Goal: Task Accomplishment & Management: Manage account settings

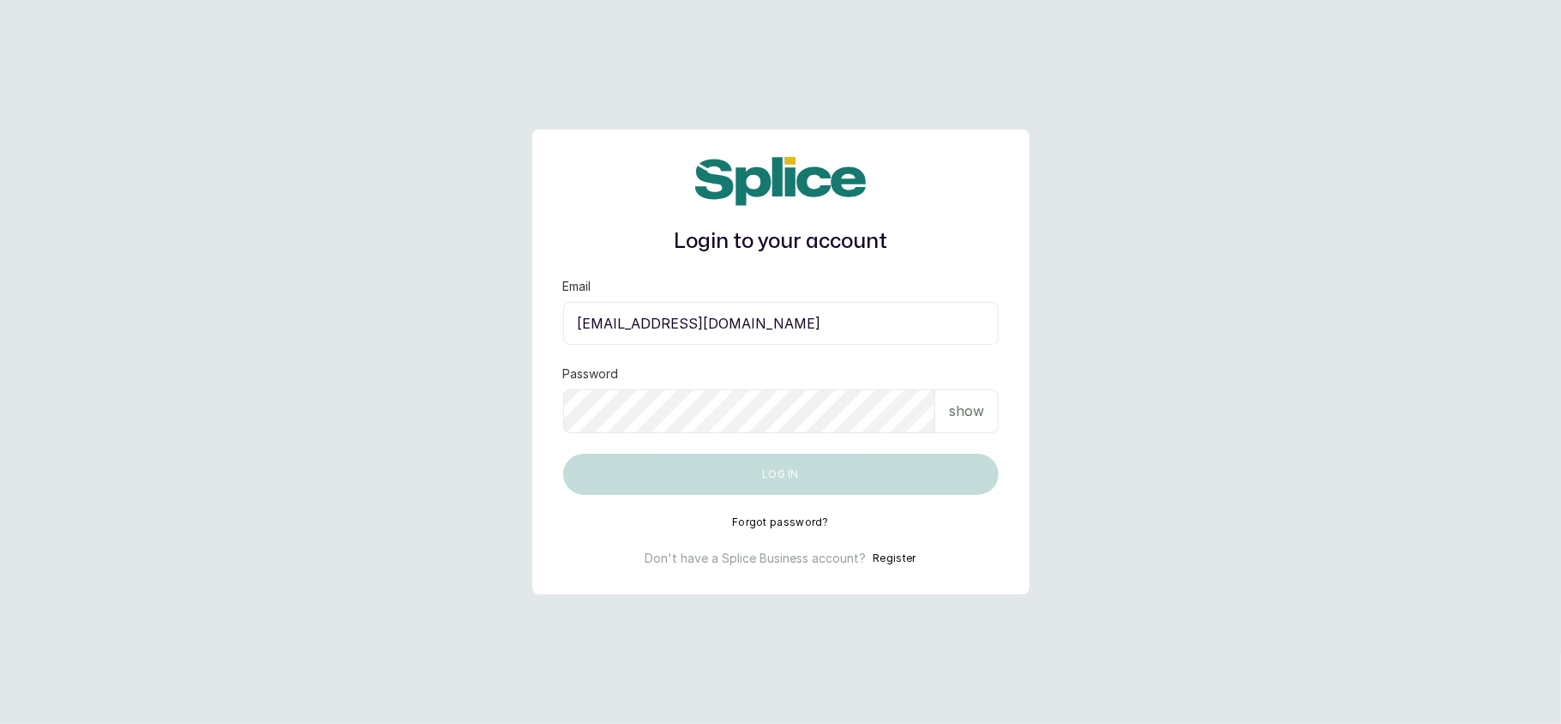
type input "layo@withsplice.com"
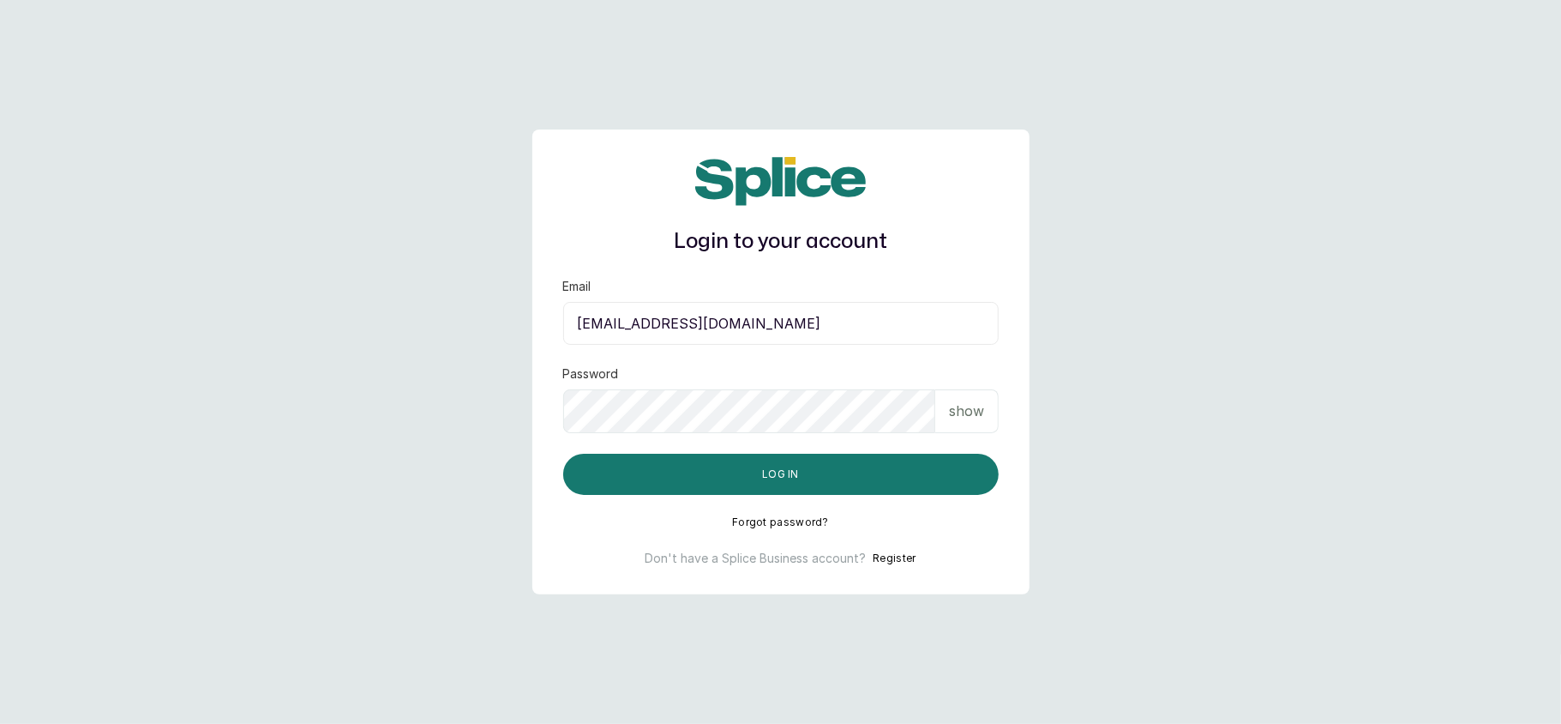
click at [996, 424] on div "show" at bounding box center [966, 411] width 63 height 44
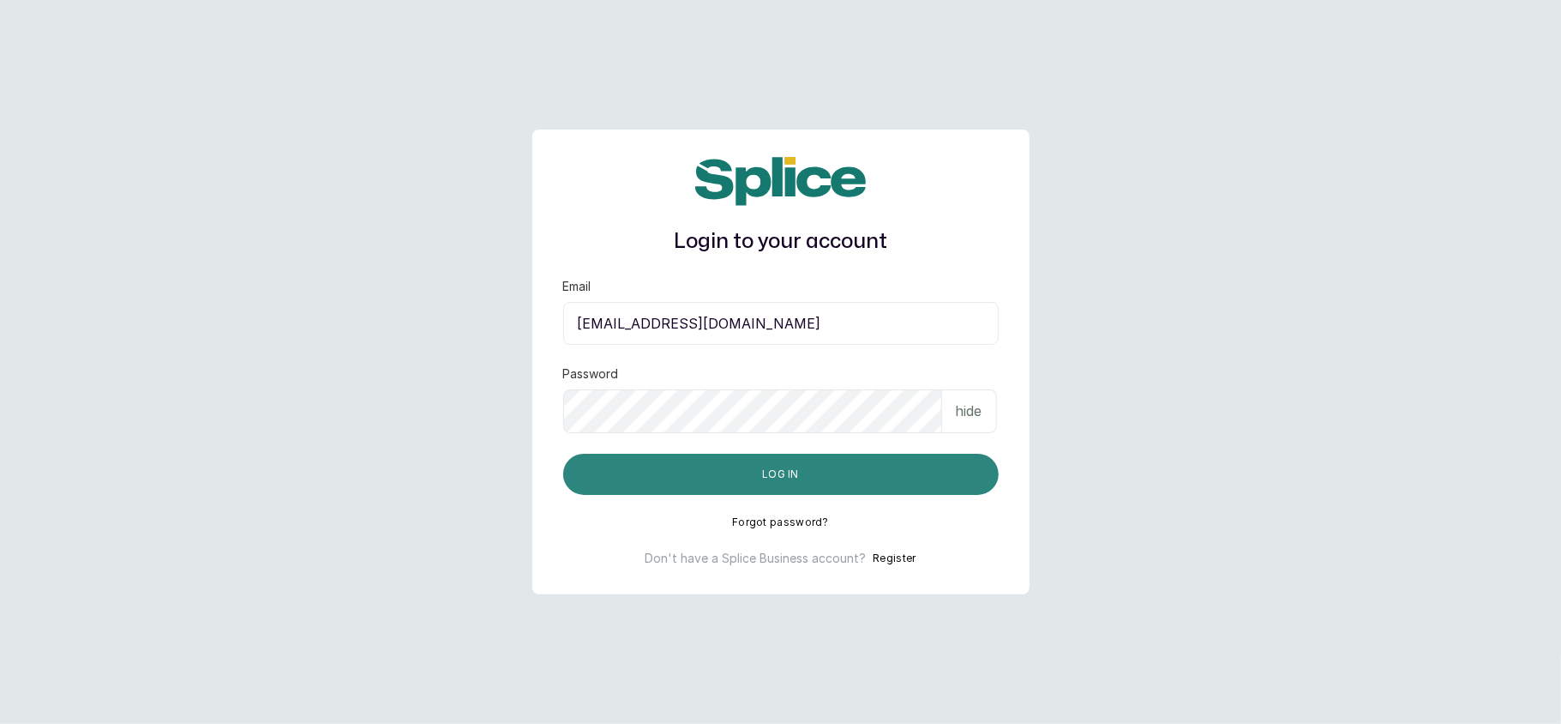
click at [863, 474] on button "Log in" at bounding box center [781, 474] width 436 height 41
click at [875, 472] on button "Log in" at bounding box center [781, 474] width 436 height 41
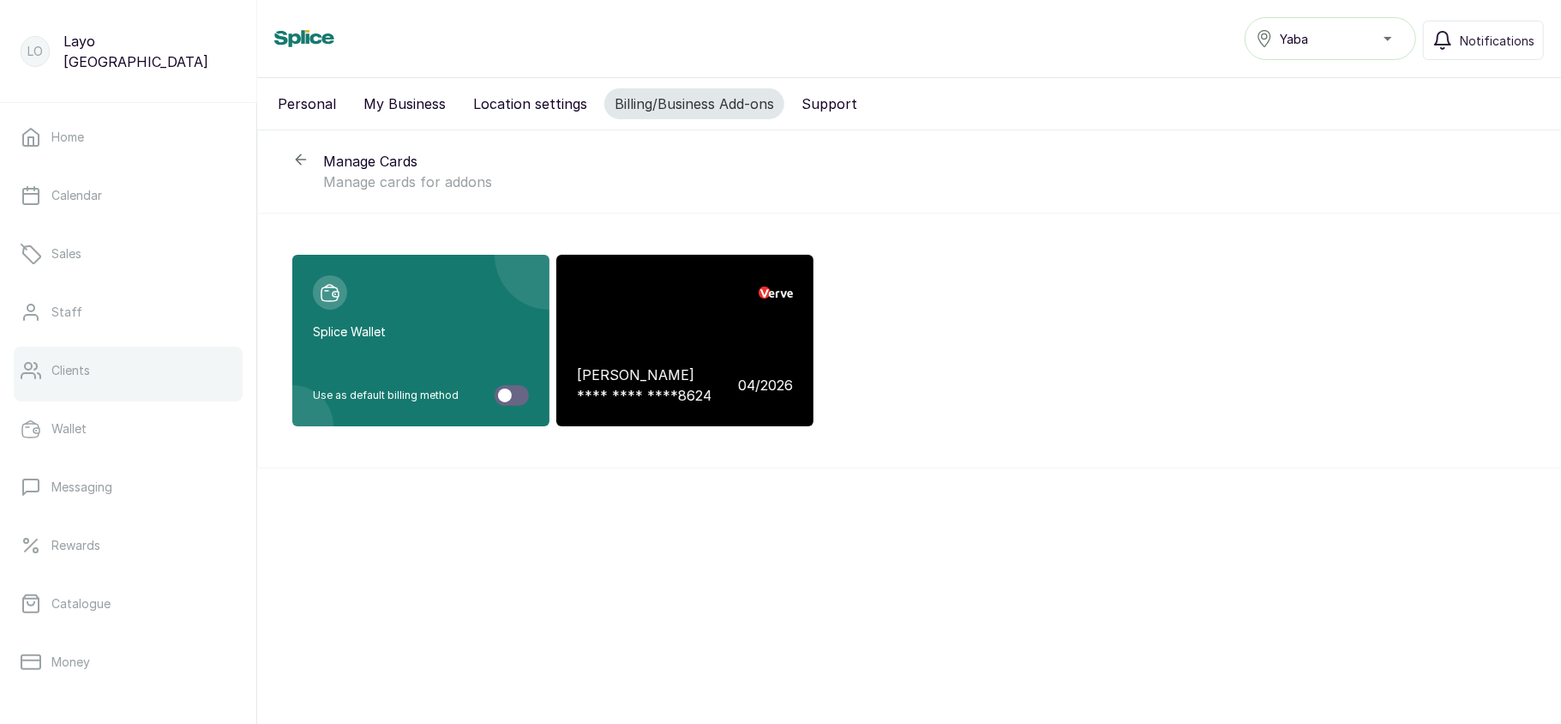
click at [122, 353] on link "Clients" at bounding box center [128, 370] width 229 height 48
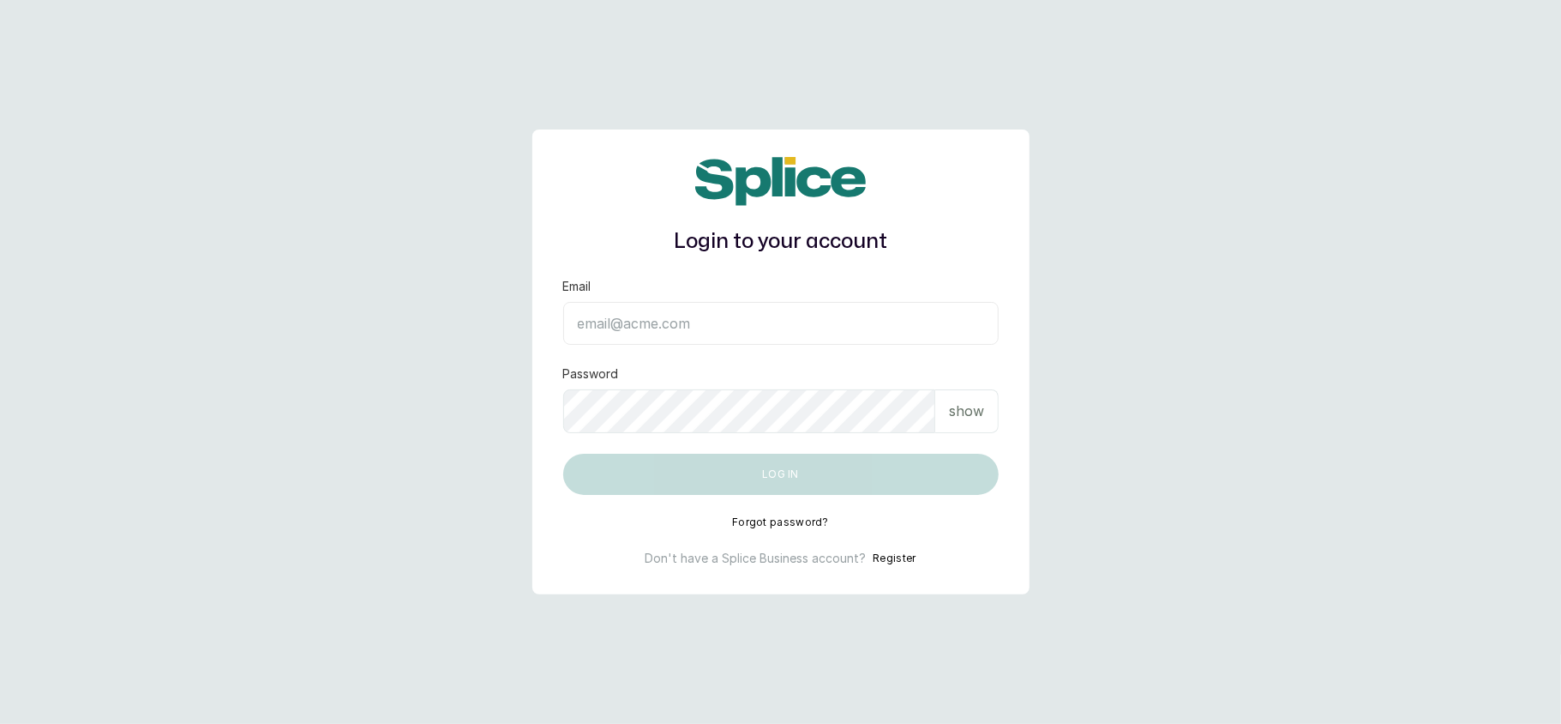
click at [696, 329] on input "Email" at bounding box center [781, 323] width 436 height 43
type input "layo@withsplice.com"
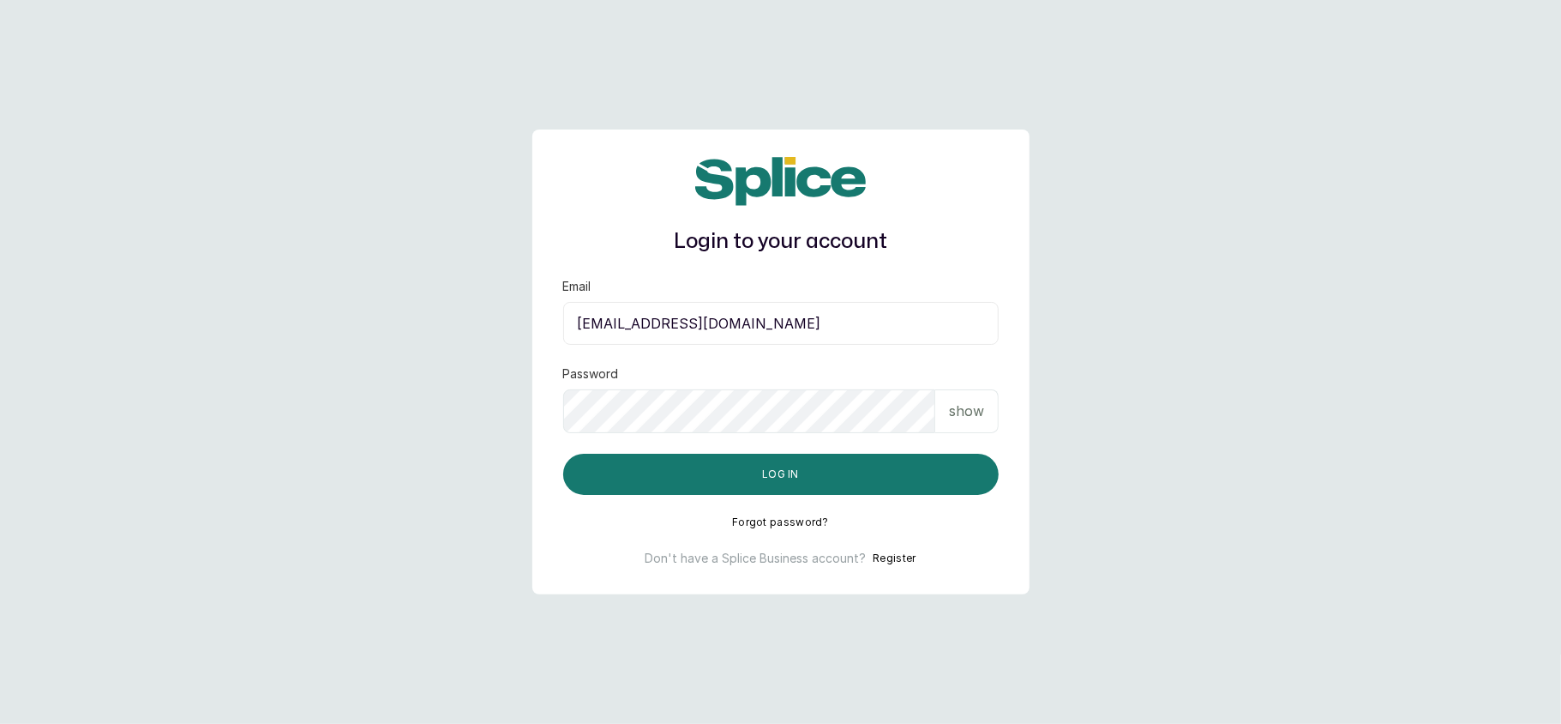
click at [947, 412] on div "show" at bounding box center [966, 411] width 63 height 44
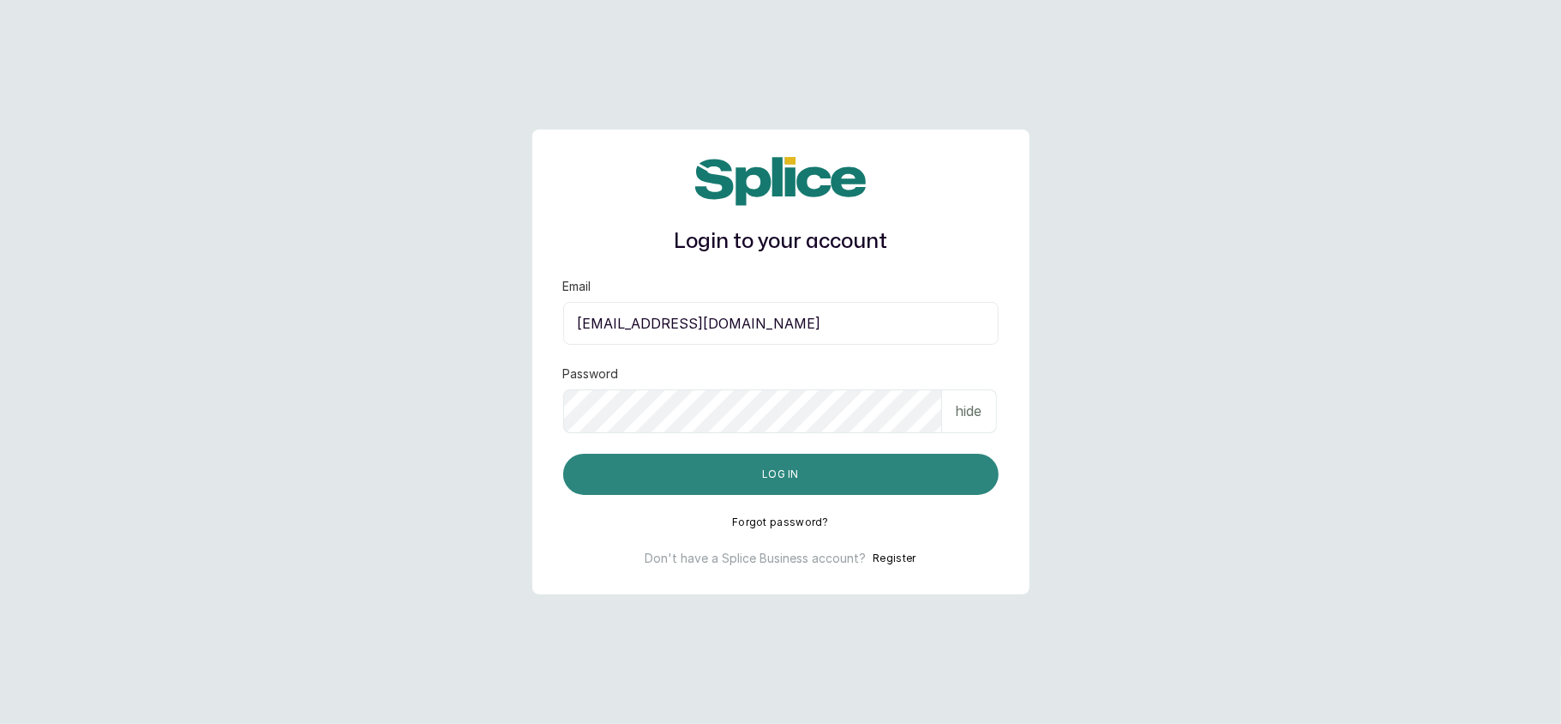
click at [835, 477] on button "Log in" at bounding box center [781, 474] width 436 height 41
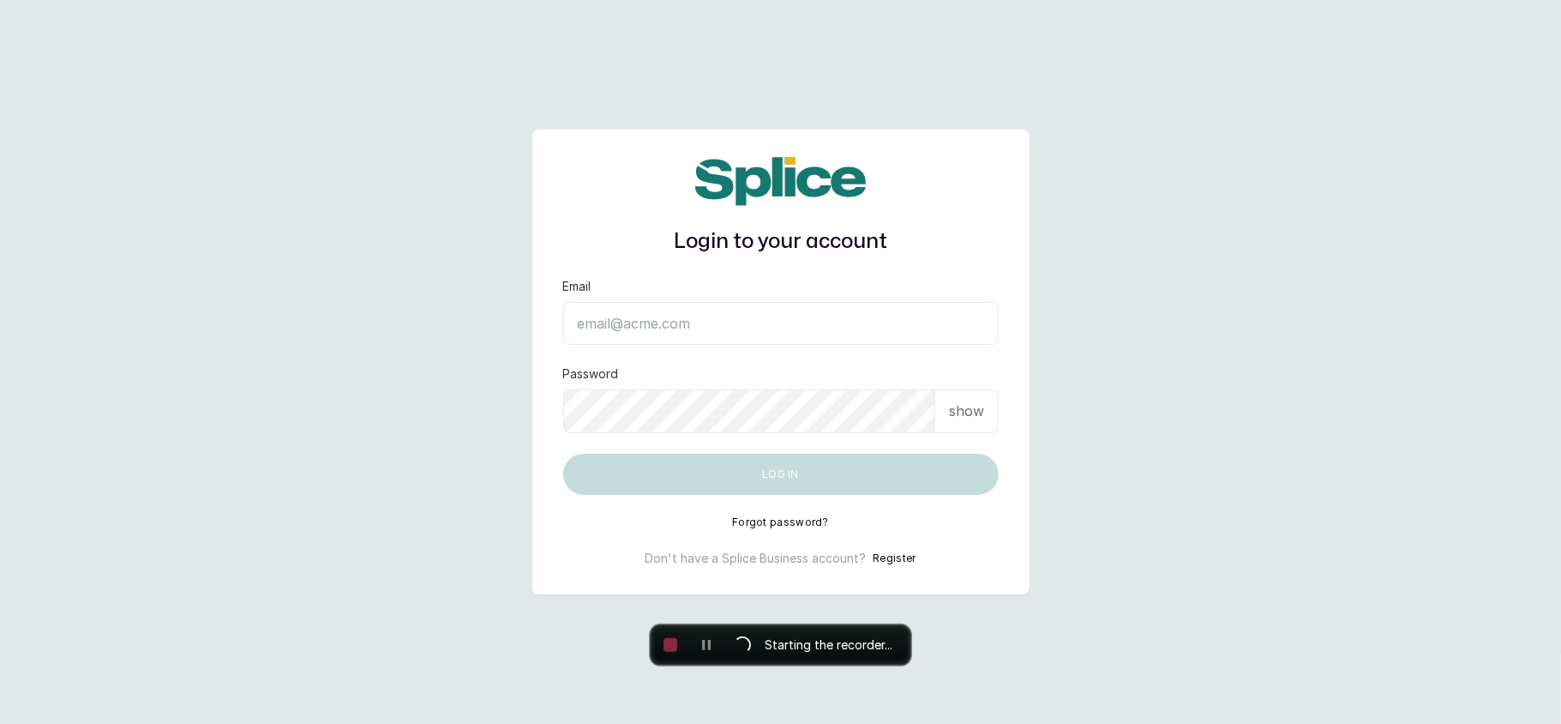
click at [1332, 248] on main "Login to your account Email Password show Log in Forgot password? Don't have a …" at bounding box center [780, 362] width 1561 height 724
click at [766, 650] on span "Starting the recorder..." at bounding box center [828, 645] width 141 height 26
click at [625, 319] on input "Email" at bounding box center [781, 323] width 436 height 43
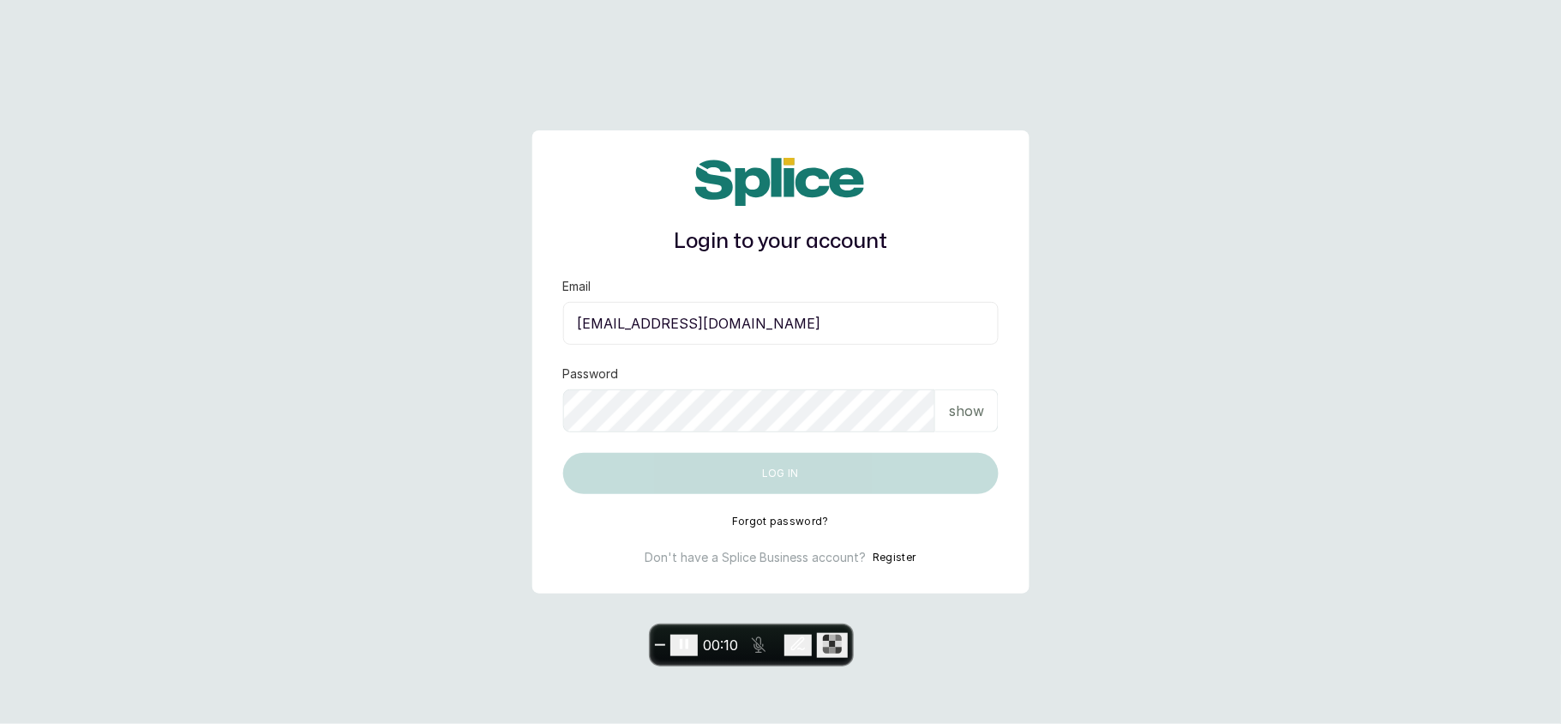
type input "[EMAIL_ADDRESS][DOMAIN_NAME]"
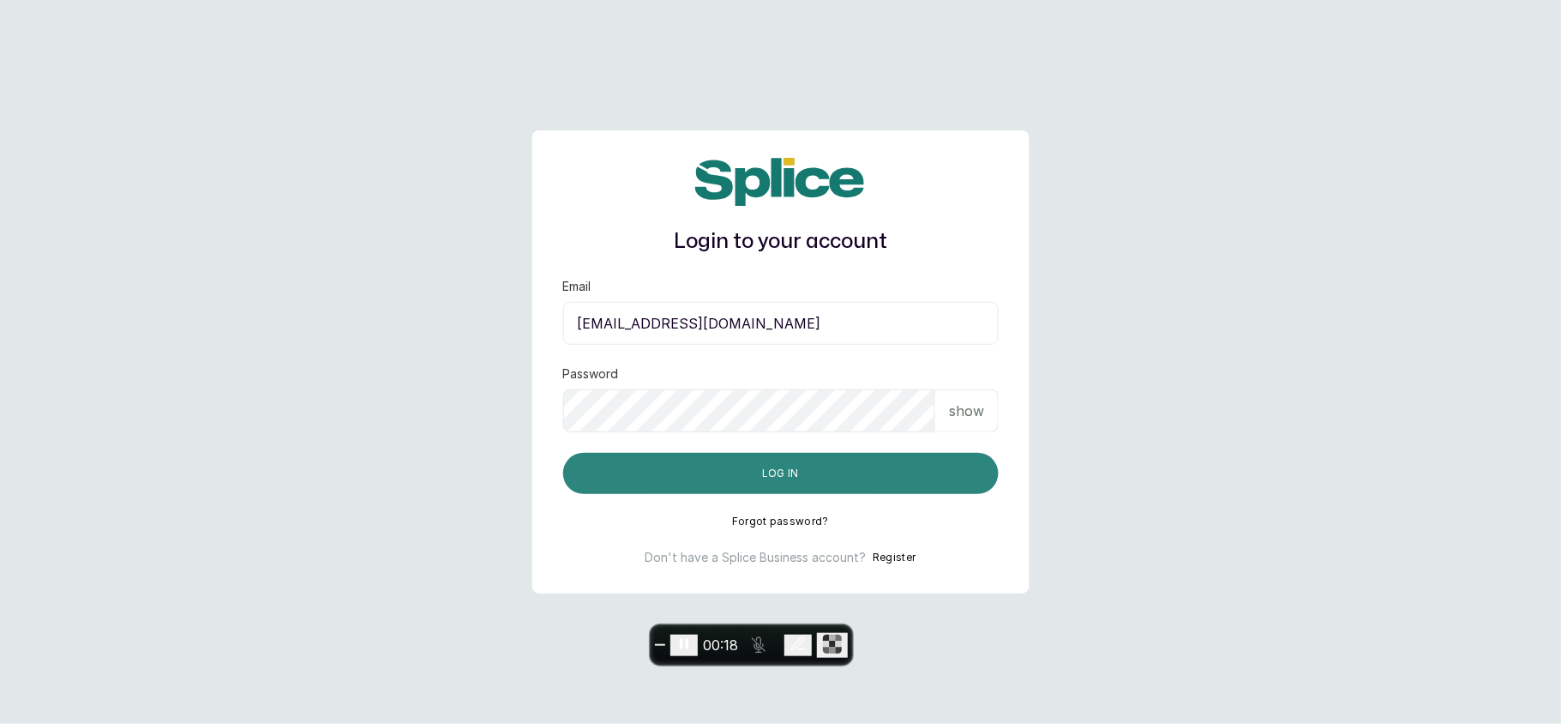
click at [749, 463] on button "Log in" at bounding box center [781, 473] width 436 height 41
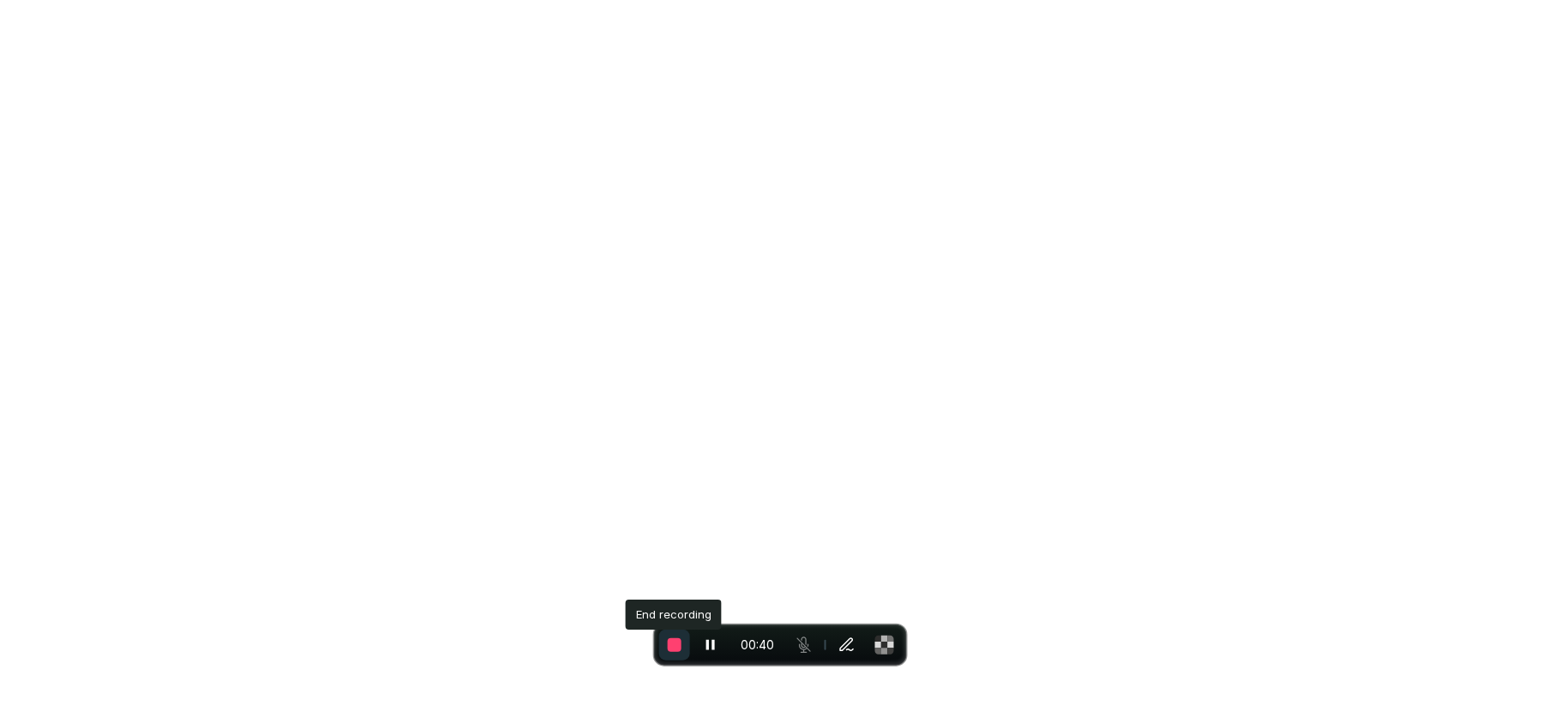
click at [677, 643] on span "End recording" at bounding box center [675, 645] width 14 height 14
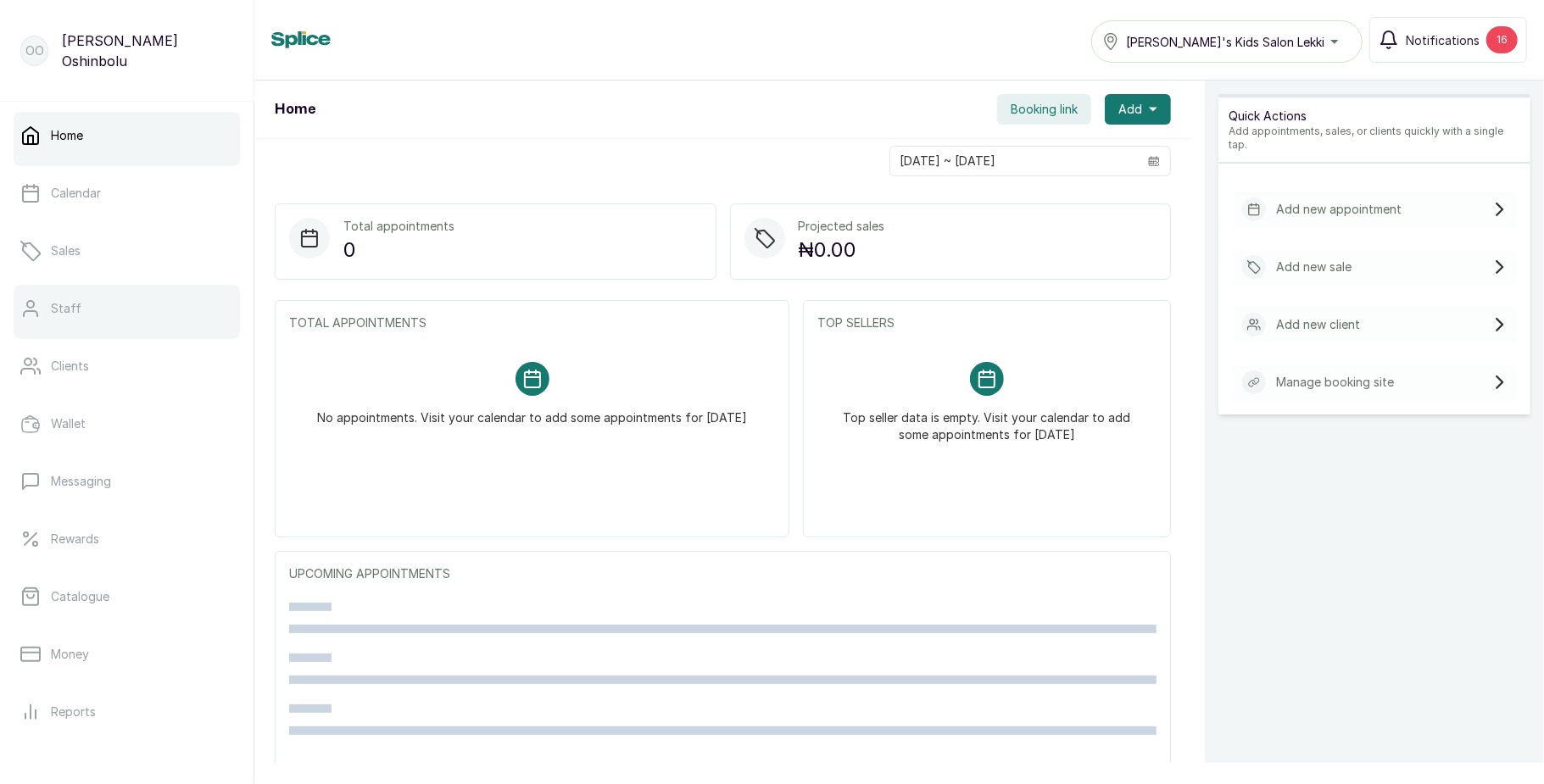
click at [117, 299] on link "Staff" at bounding box center [127, 308] width 227 height 47
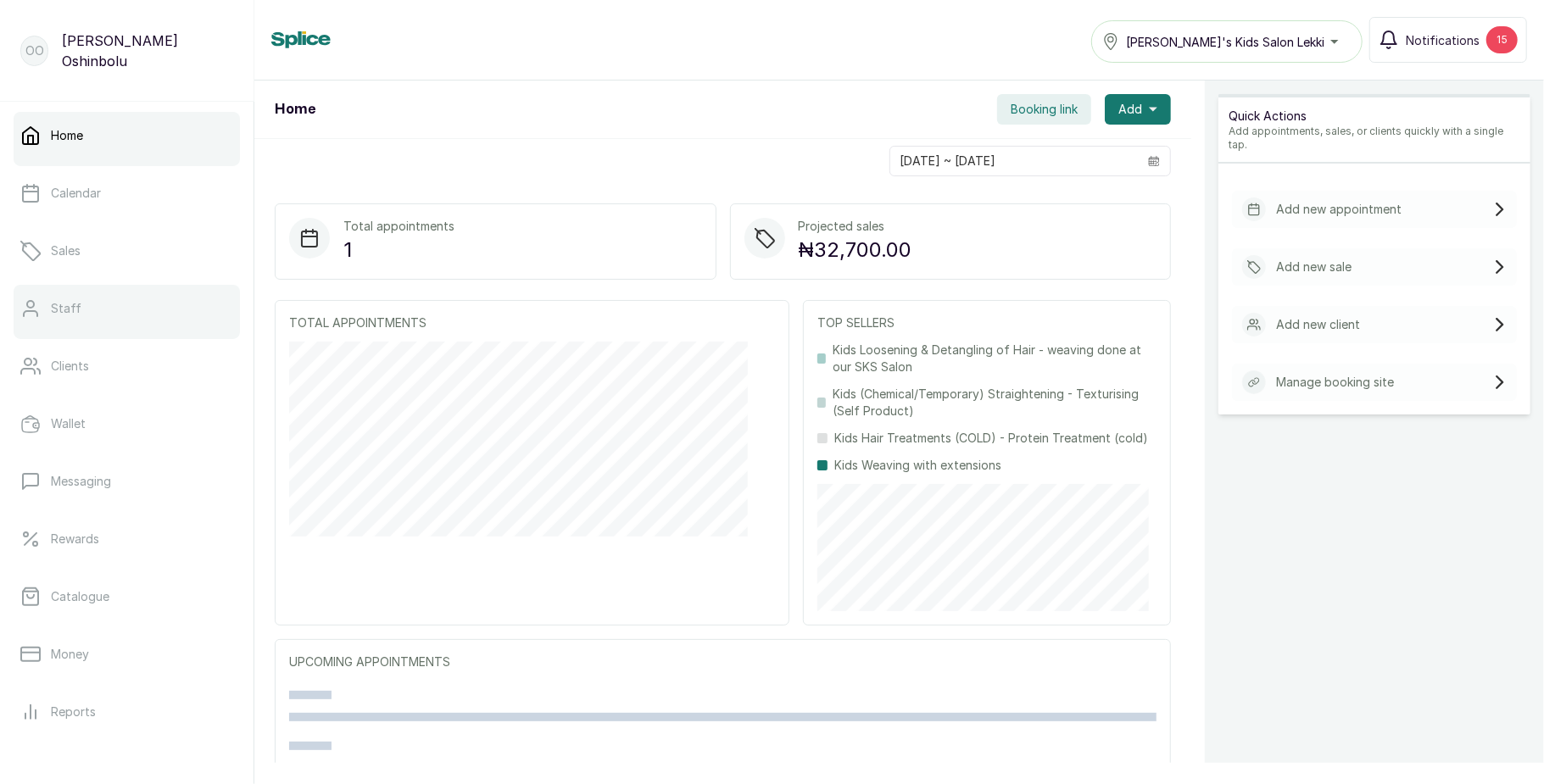
click at [106, 301] on link "Staff" at bounding box center [127, 308] width 227 height 47
